Goal: Find specific page/section: Find specific page/section

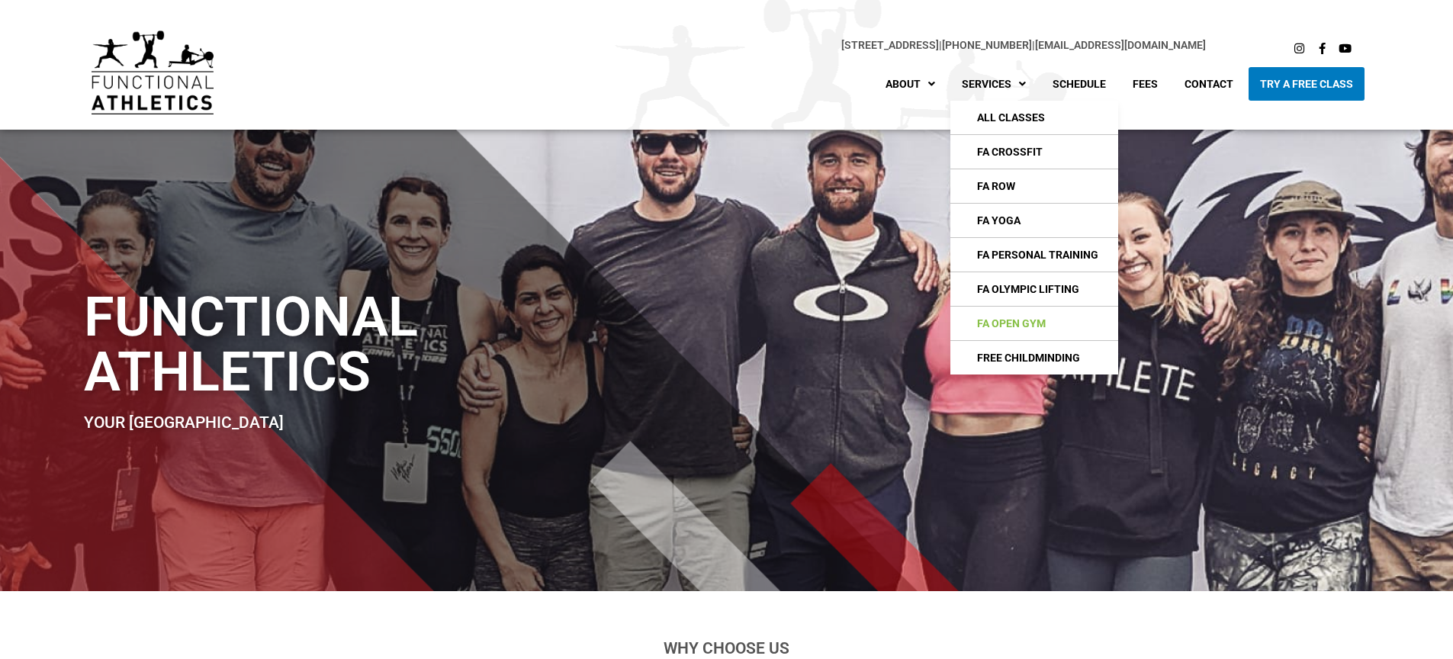
click at [1007, 320] on link "FA Open Gym" at bounding box center [1034, 324] width 168 height 34
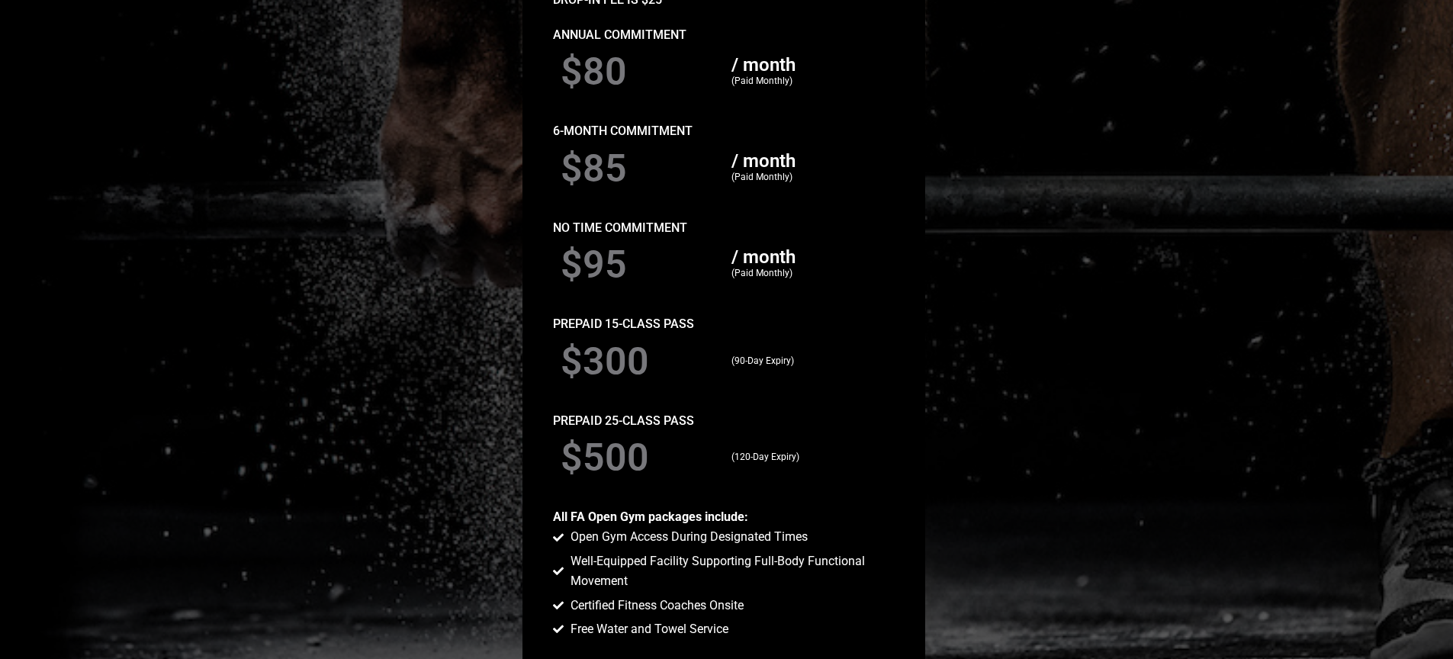
scroll to position [1335, 0]
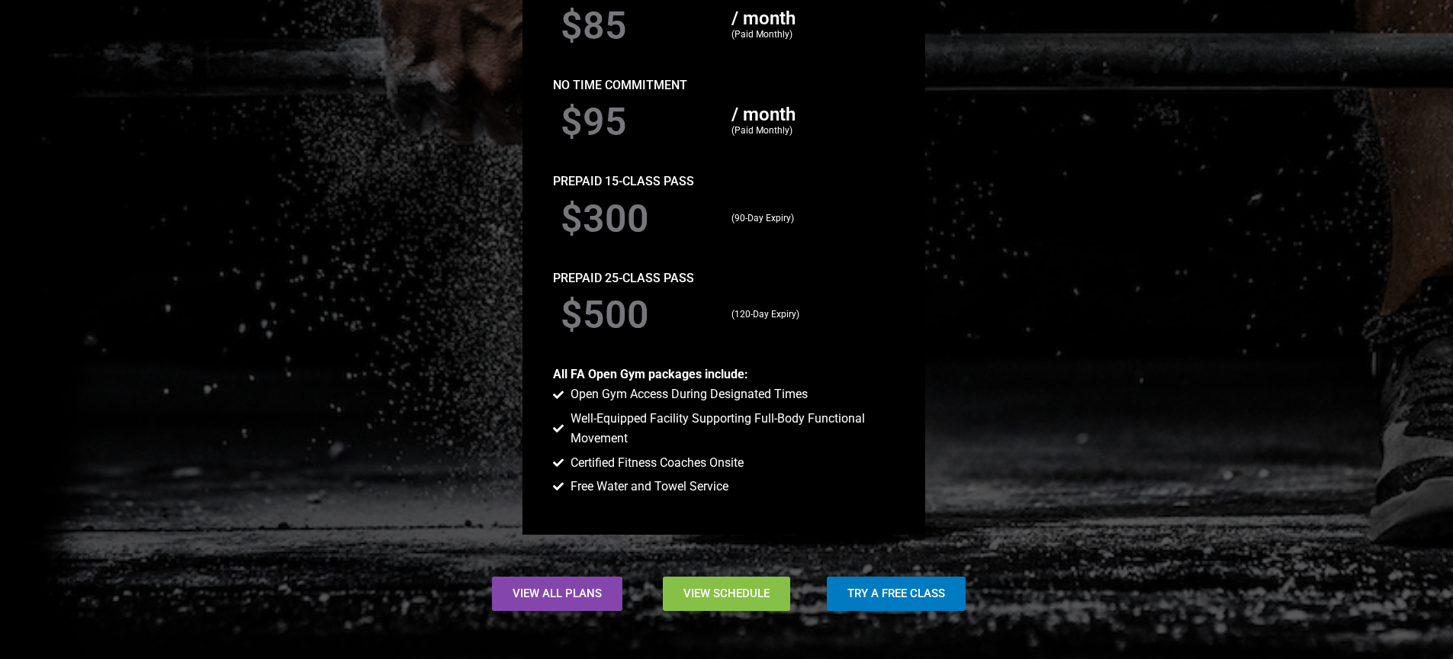
click at [731, 603] on link "View Schedule" at bounding box center [726, 594] width 127 height 34
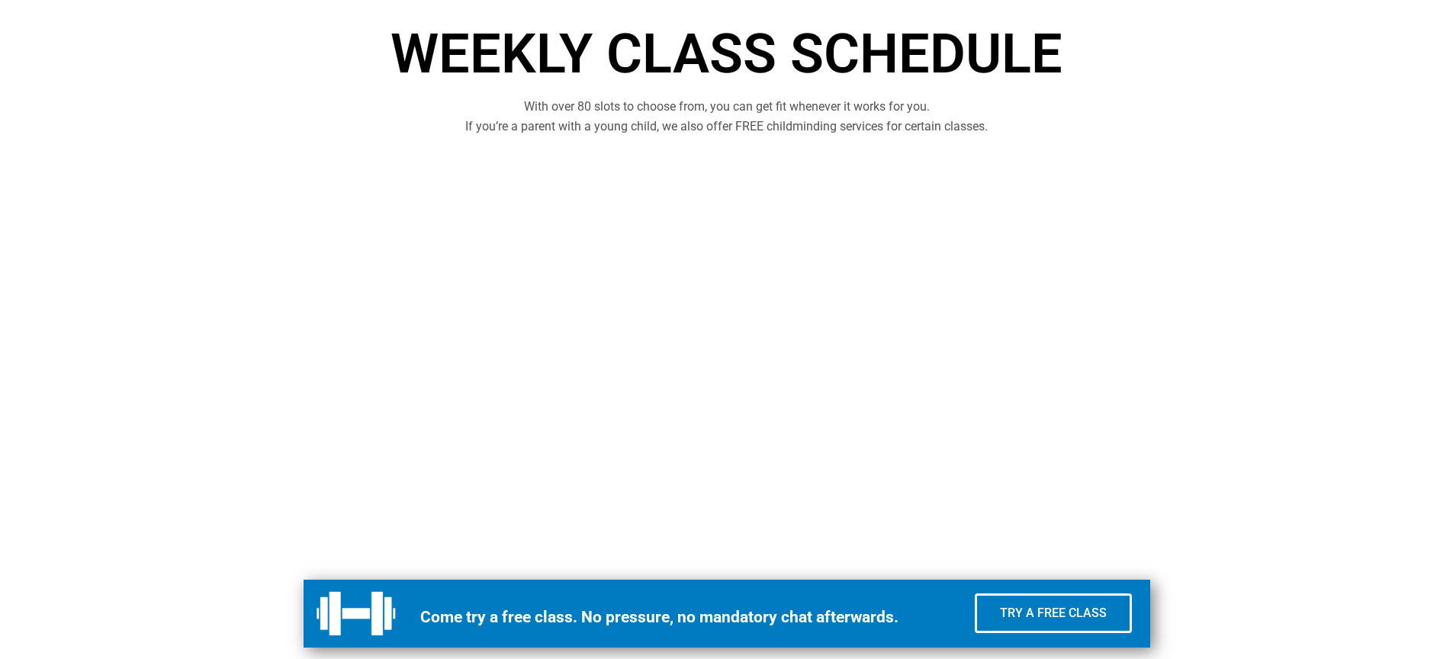
scroll to position [477, 0]
